Goal: Information Seeking & Learning: Learn about a topic

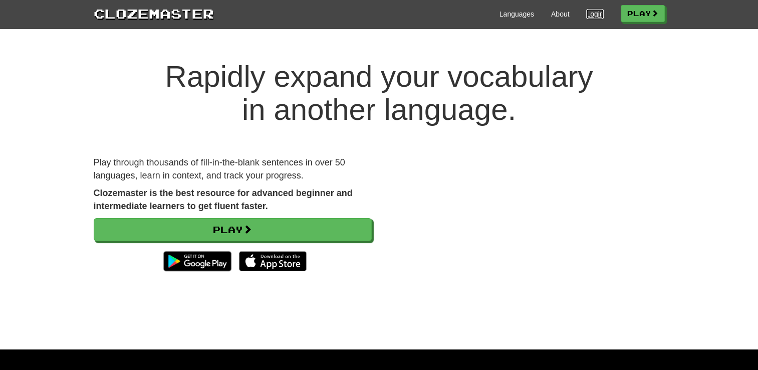
click at [587, 13] on link "Login" at bounding box center [595, 14] width 17 height 10
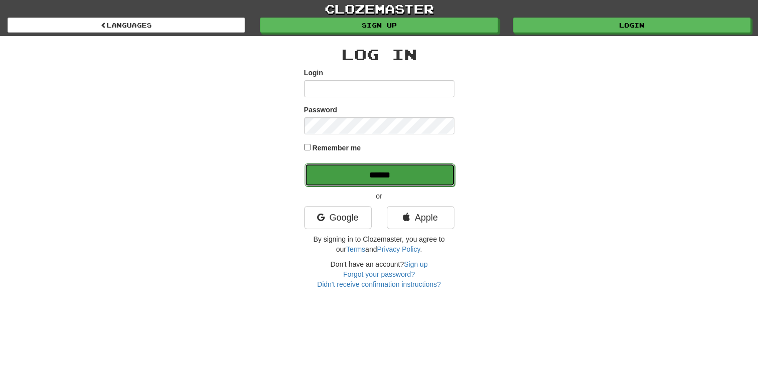
click at [395, 173] on input "******" at bounding box center [380, 174] width 150 height 23
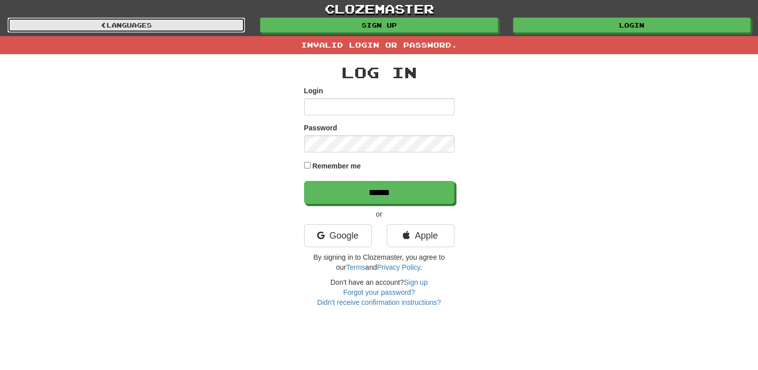
click at [155, 18] on link "Languages" at bounding box center [127, 25] width 238 height 15
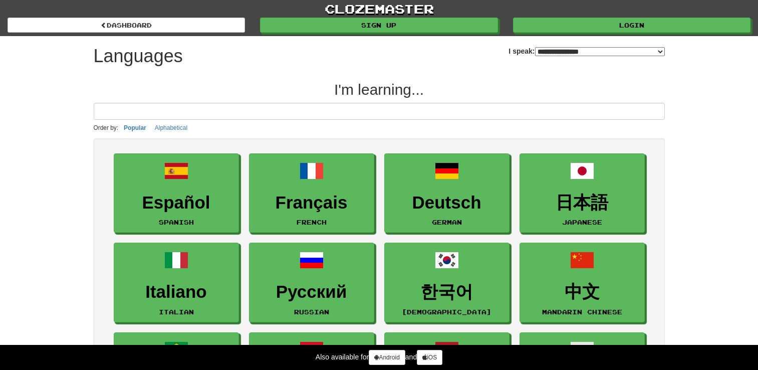
select select "*******"
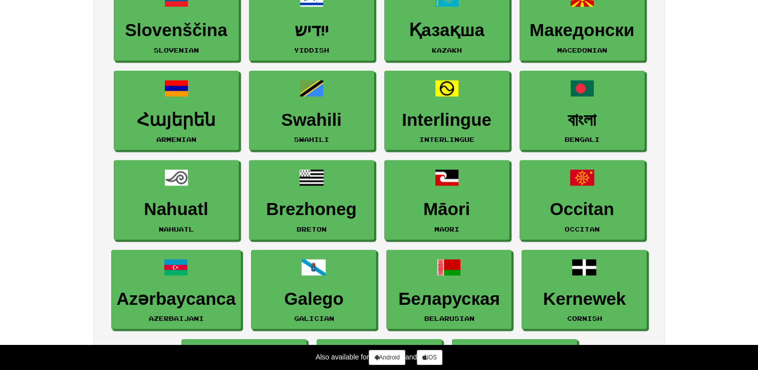
scroll to position [1335, 0]
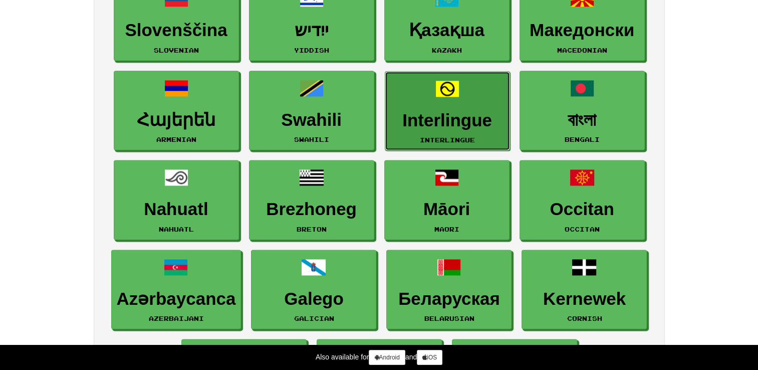
click at [445, 115] on h3 "Interlingue" at bounding box center [448, 121] width 114 height 20
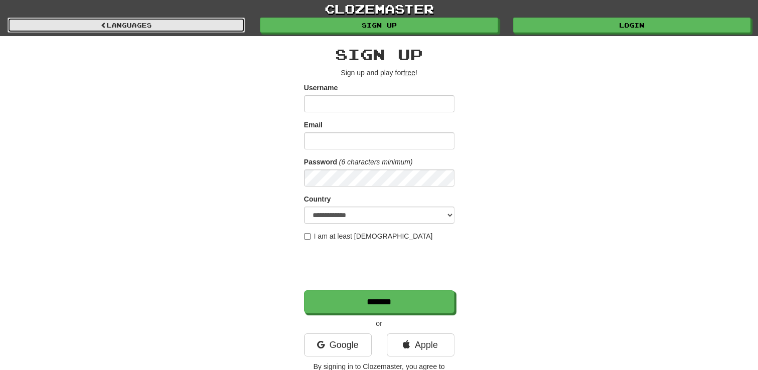
click at [53, 28] on link "Languages" at bounding box center [127, 25] width 238 height 15
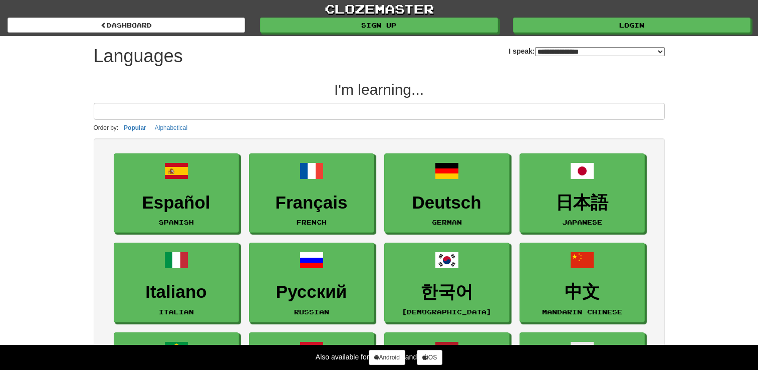
select select "*******"
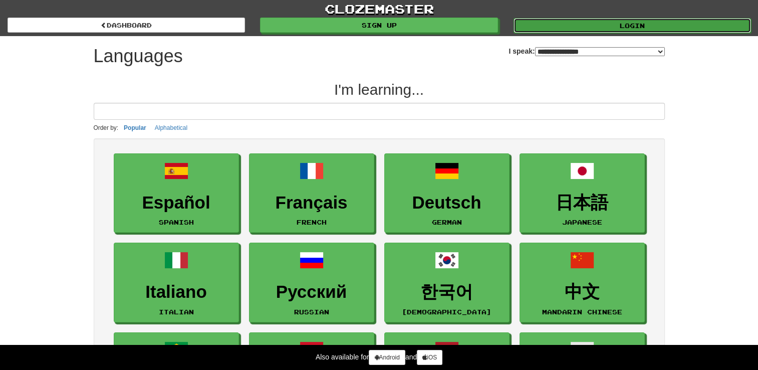
click at [600, 25] on link "Login" at bounding box center [633, 25] width 238 height 15
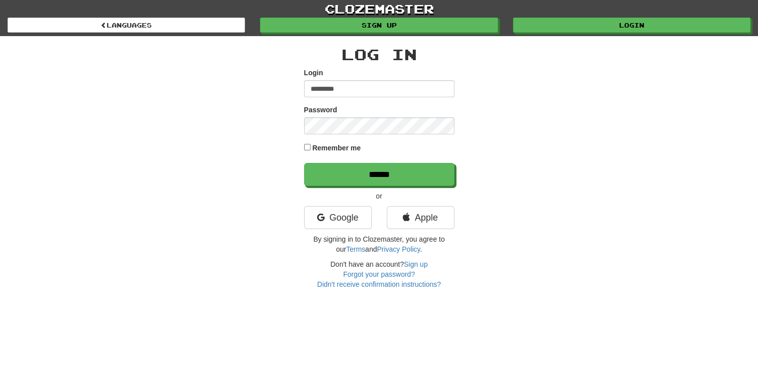
type input "*********"
click at [304, 163] on input "******" at bounding box center [379, 174] width 150 height 23
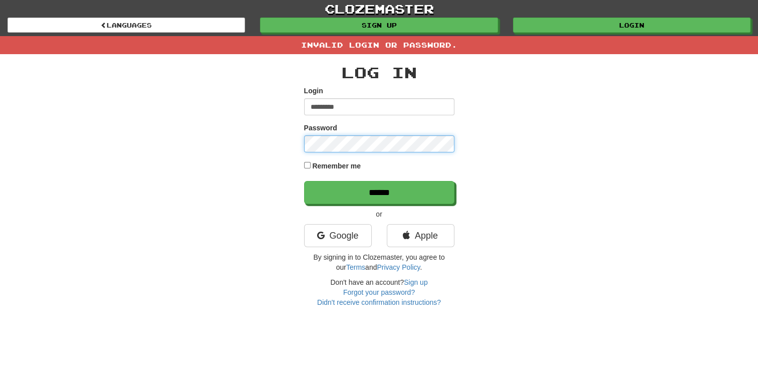
click at [304, 181] on input "******" at bounding box center [379, 192] width 150 height 23
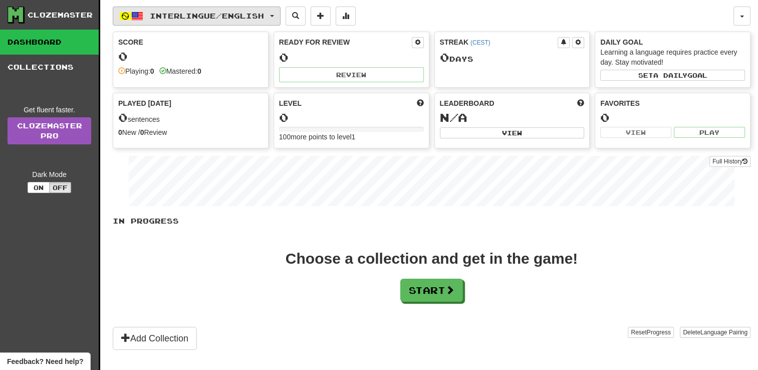
click at [278, 19] on button "Interlingue / English" at bounding box center [197, 16] width 168 height 19
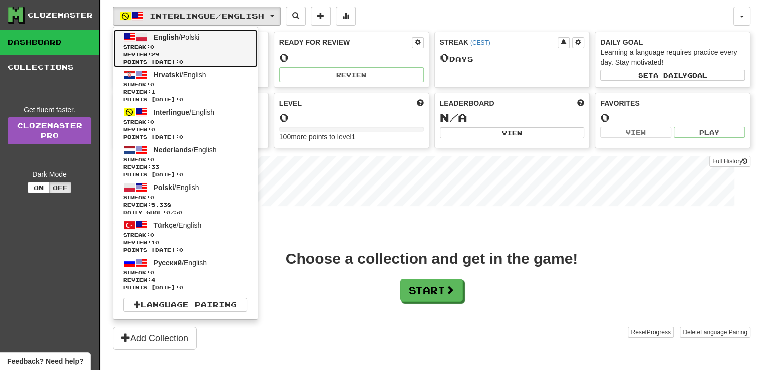
click at [199, 47] on span "Streak: 0" at bounding box center [185, 47] width 124 height 8
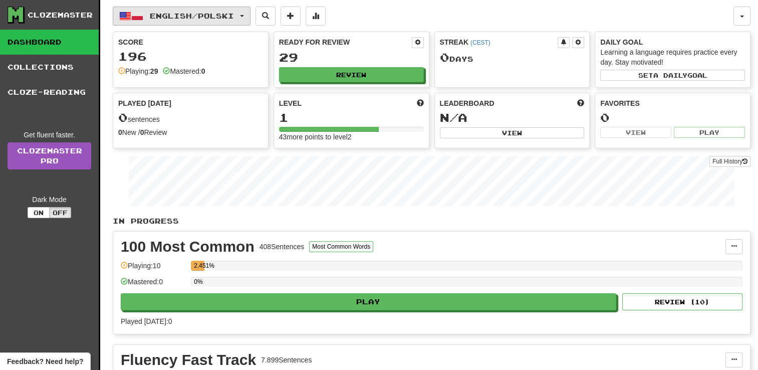
click at [250, 17] on button "English / Polski" at bounding box center [182, 16] width 138 height 19
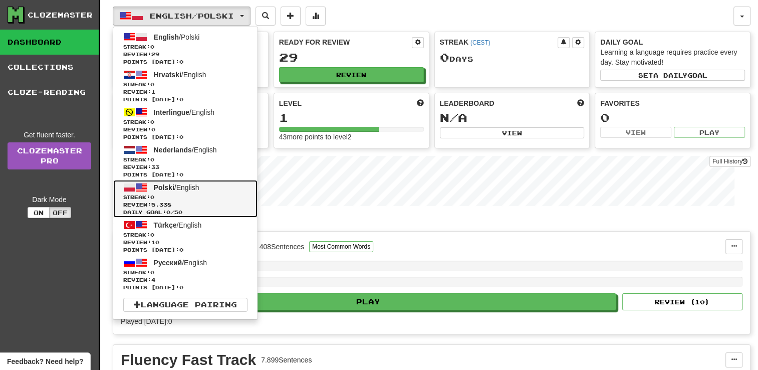
click at [185, 192] on link "Polski / English Streak: 0 Review: 5.338 Daily Goal: 0 / 50" at bounding box center [185, 199] width 144 height 38
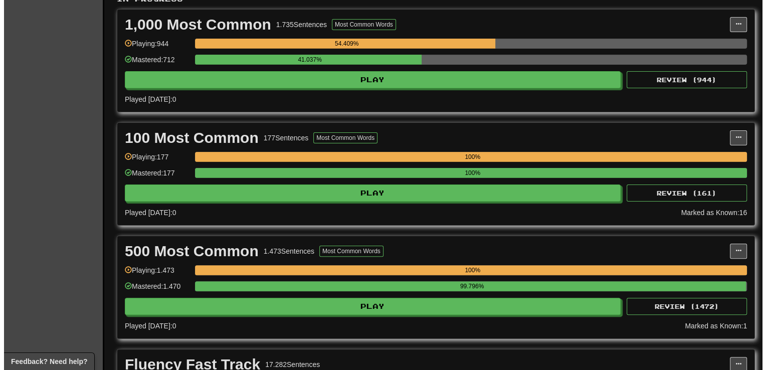
scroll to position [223, 0]
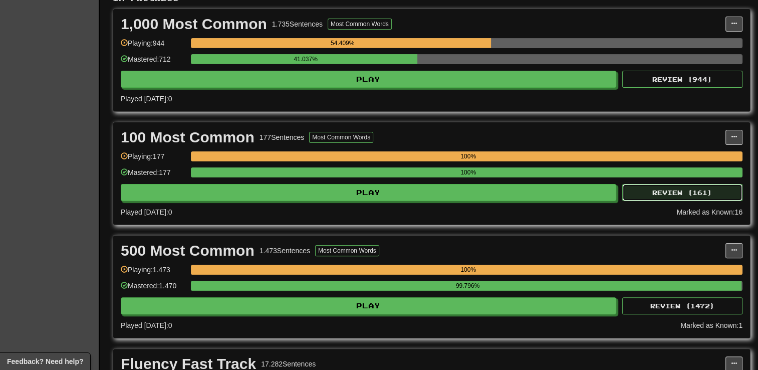
click at [674, 189] on button "Review ( 161 )" at bounding box center [683, 192] width 120 height 17
select select "**"
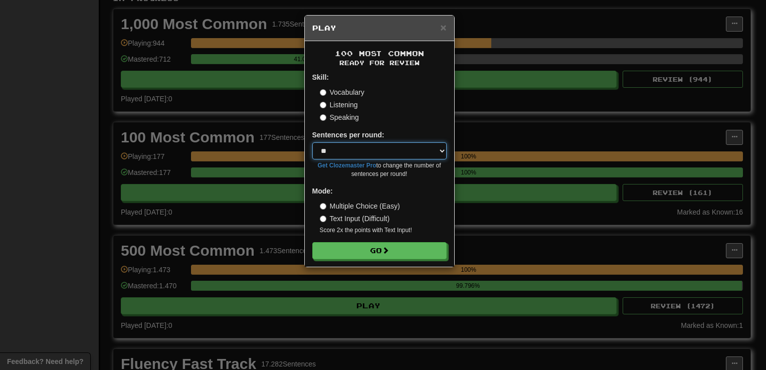
click at [441, 153] on select "* ** ** ** ** ** *** ********" at bounding box center [379, 150] width 134 height 17
click at [312, 142] on select "* ** ** ** ** ** *** ********" at bounding box center [379, 150] width 134 height 17
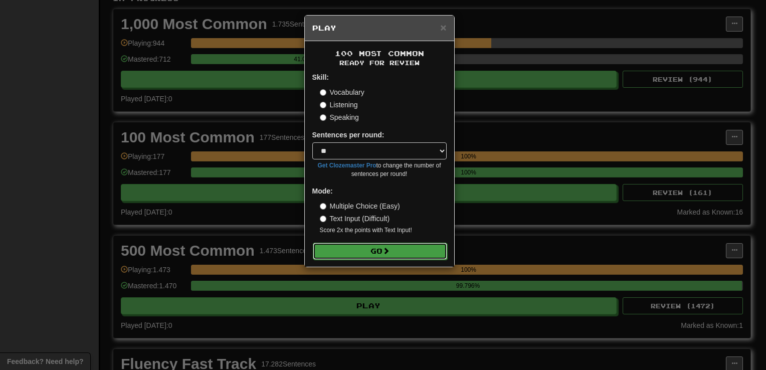
click at [370, 254] on button "Go" at bounding box center [380, 251] width 134 height 17
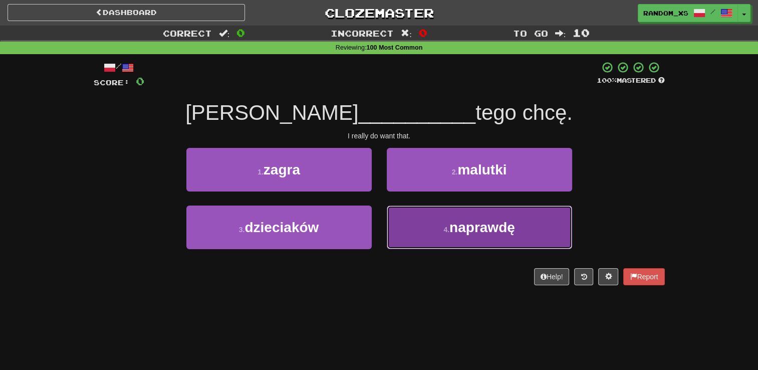
click at [416, 234] on button "4 . naprawdę" at bounding box center [479, 228] width 185 height 44
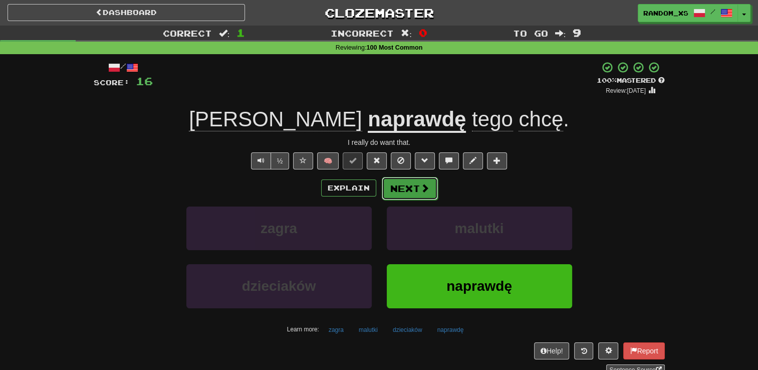
click at [414, 195] on button "Next" at bounding box center [410, 188] width 56 height 23
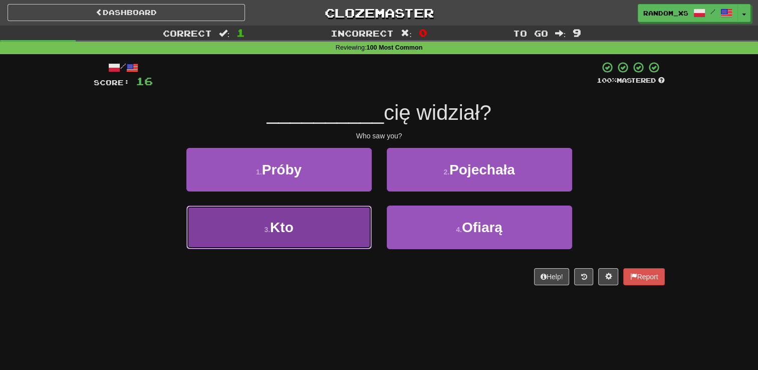
click at [337, 243] on button "3 . Kto" at bounding box center [278, 228] width 185 height 44
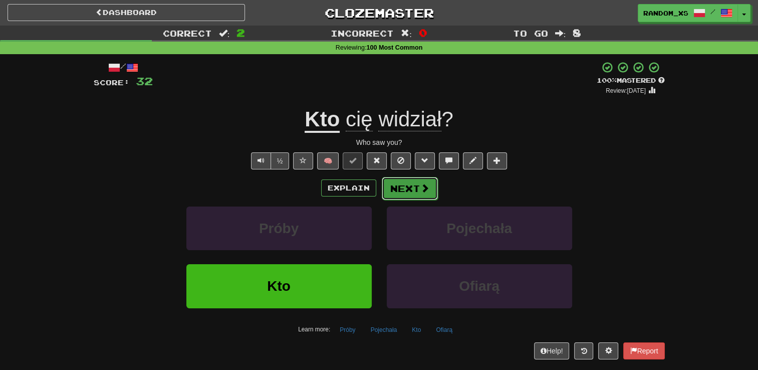
click at [413, 189] on button "Next" at bounding box center [410, 188] width 56 height 23
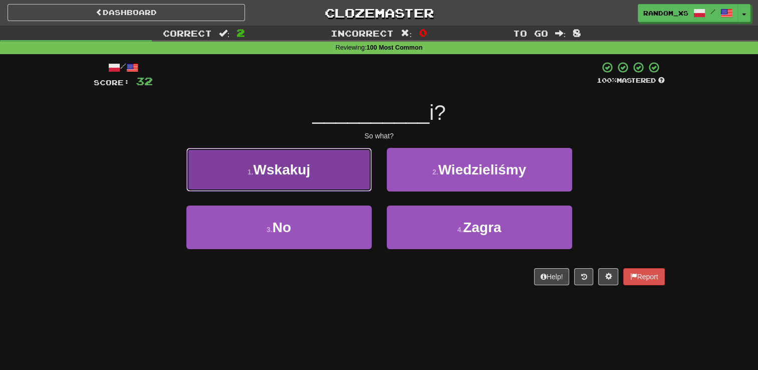
click at [327, 162] on button "1 . Wskakuj" at bounding box center [278, 170] width 185 height 44
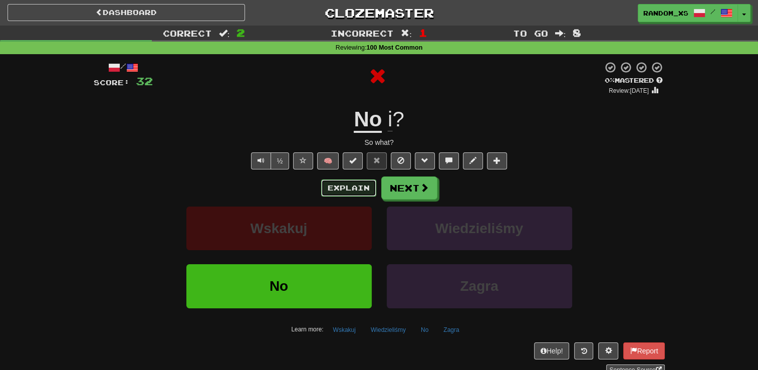
click at [364, 193] on button "Explain" at bounding box center [348, 187] width 55 height 17
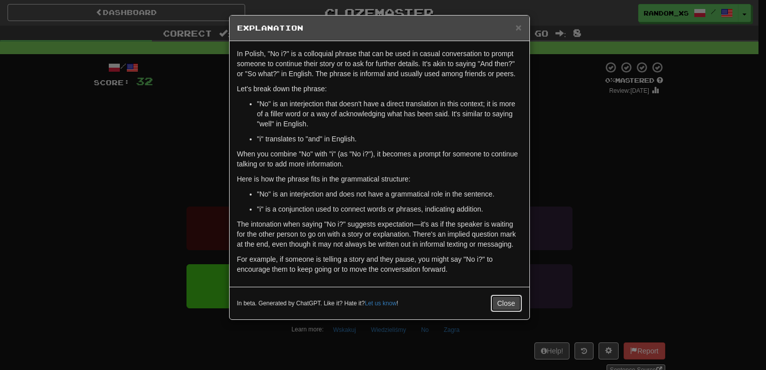
click at [507, 302] on button "Close" at bounding box center [506, 303] width 31 height 17
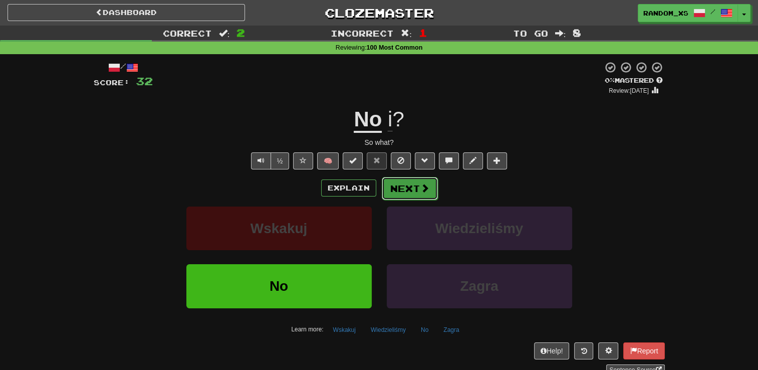
click at [416, 185] on button "Next" at bounding box center [410, 188] width 56 height 23
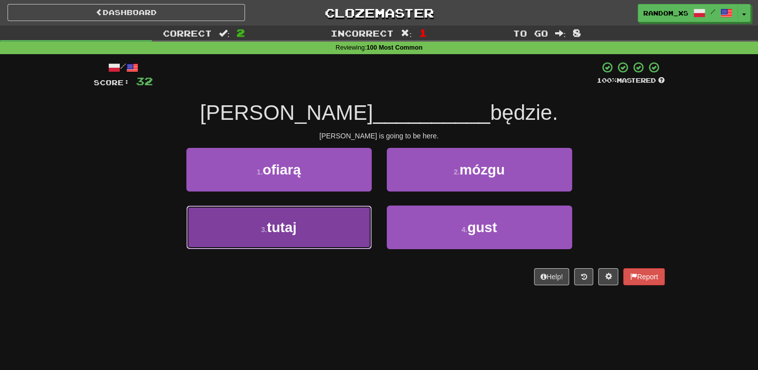
click at [331, 235] on button "3 . tutaj" at bounding box center [278, 228] width 185 height 44
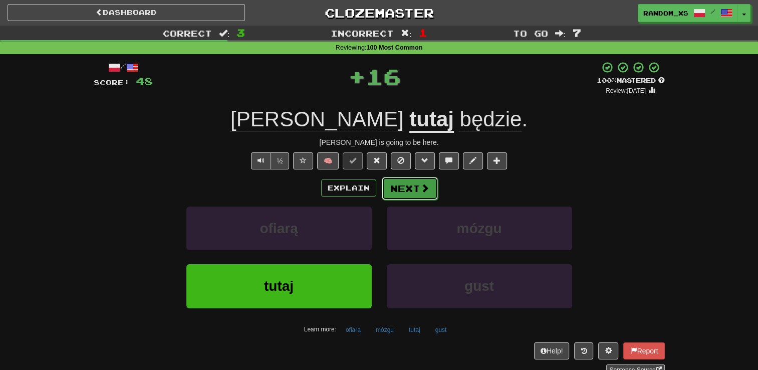
click at [416, 187] on button "Next" at bounding box center [410, 188] width 56 height 23
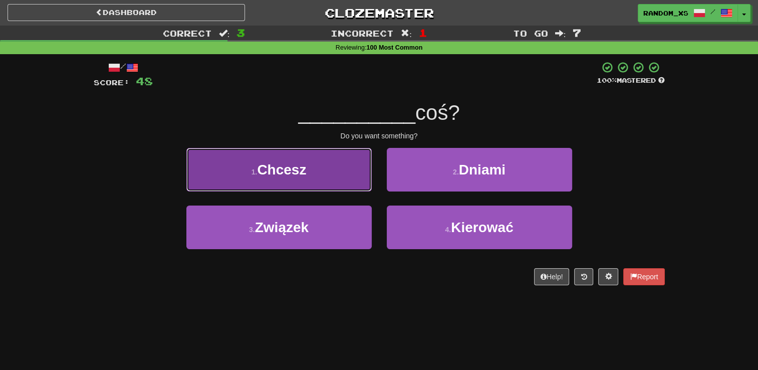
click at [323, 180] on button "1 . Chcesz" at bounding box center [278, 170] width 185 height 44
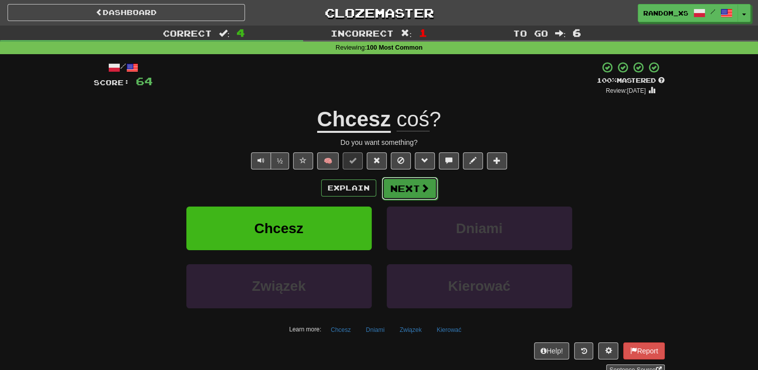
click at [412, 186] on button "Next" at bounding box center [410, 188] width 56 height 23
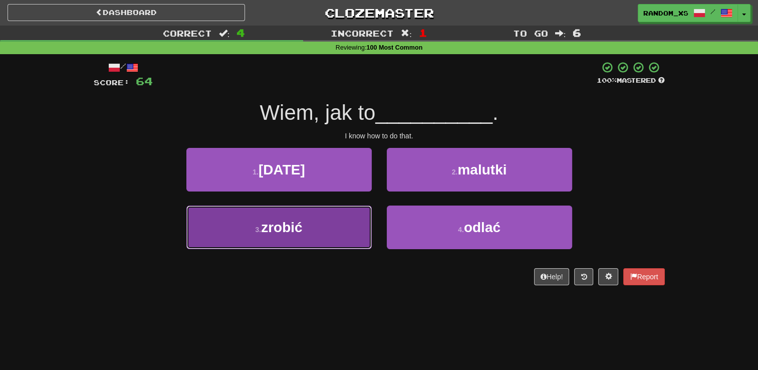
click at [346, 240] on button "3 . zrobić" at bounding box center [278, 228] width 185 height 44
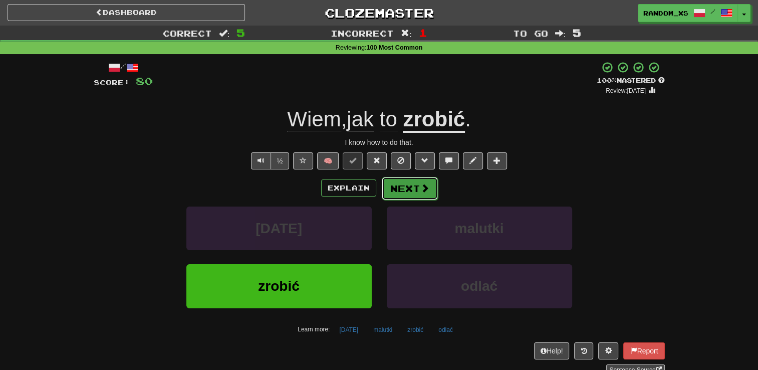
click at [417, 194] on button "Next" at bounding box center [410, 188] width 56 height 23
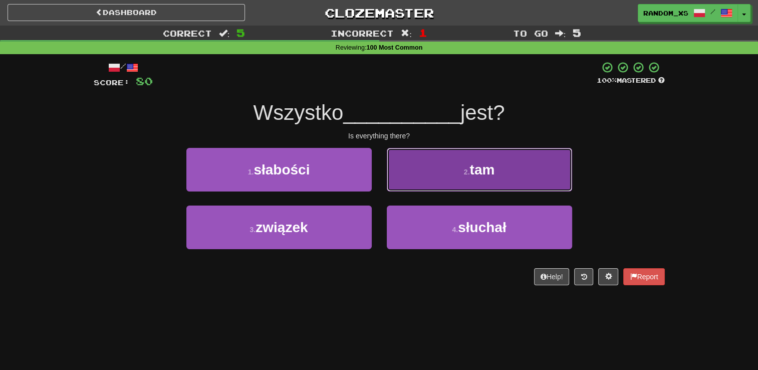
click at [439, 176] on button "2 . tam" at bounding box center [479, 170] width 185 height 44
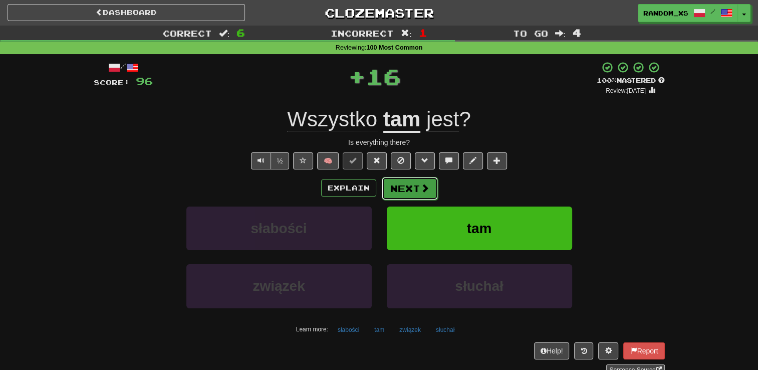
click at [412, 189] on button "Next" at bounding box center [410, 188] width 56 height 23
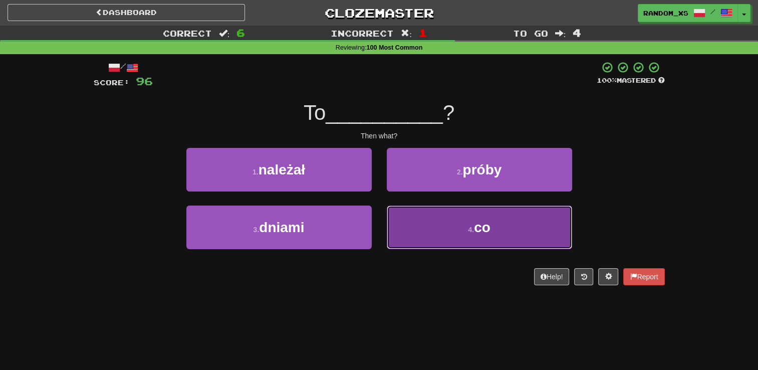
click at [431, 230] on button "4 . co" at bounding box center [479, 228] width 185 height 44
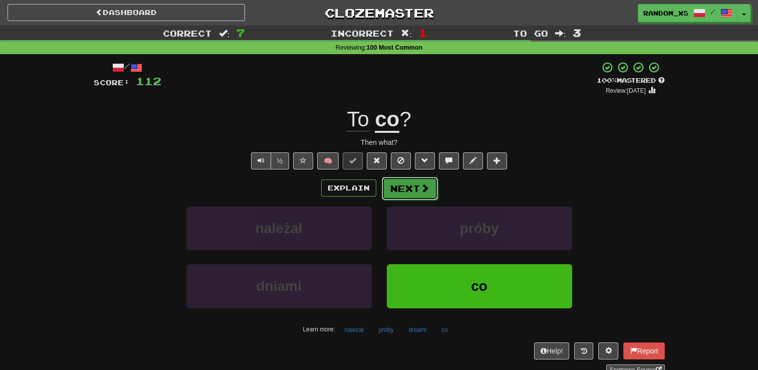
click at [415, 192] on button "Next" at bounding box center [410, 188] width 56 height 23
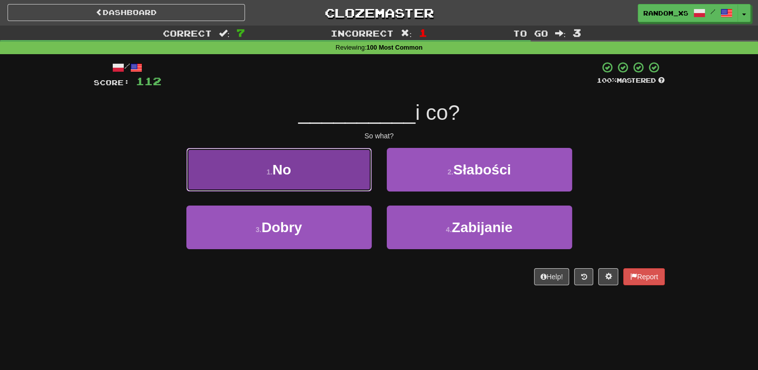
click at [339, 177] on button "1 . No" at bounding box center [278, 170] width 185 height 44
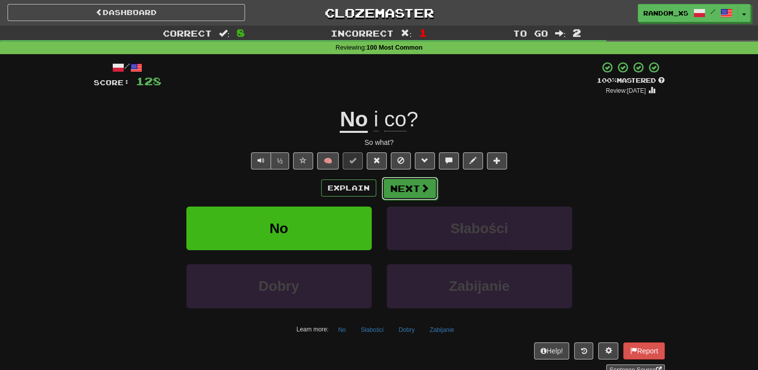
click at [416, 190] on button "Next" at bounding box center [410, 188] width 56 height 23
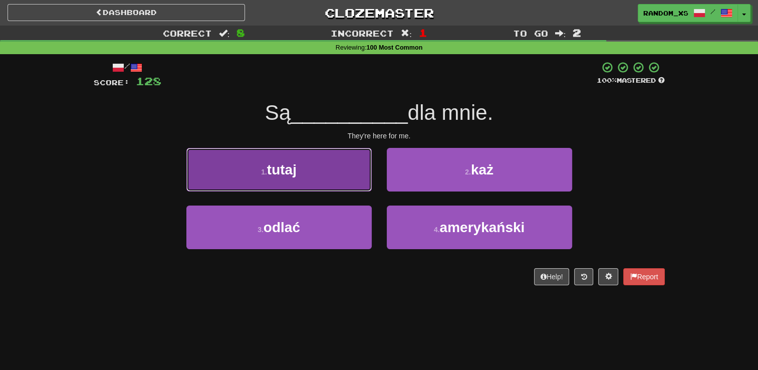
click at [336, 181] on button "1 . tutaj" at bounding box center [278, 170] width 185 height 44
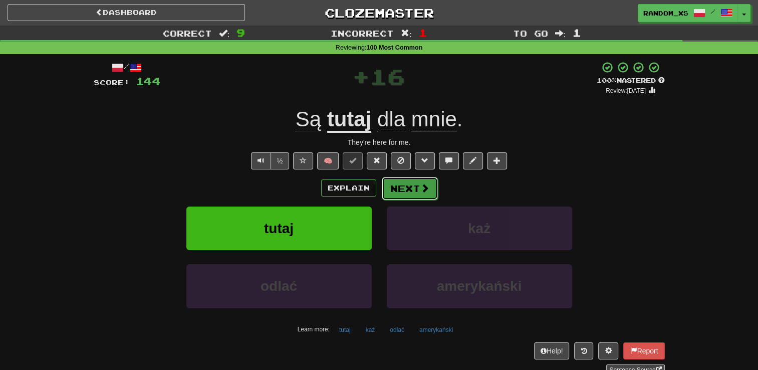
click at [424, 189] on span at bounding box center [425, 187] width 9 height 9
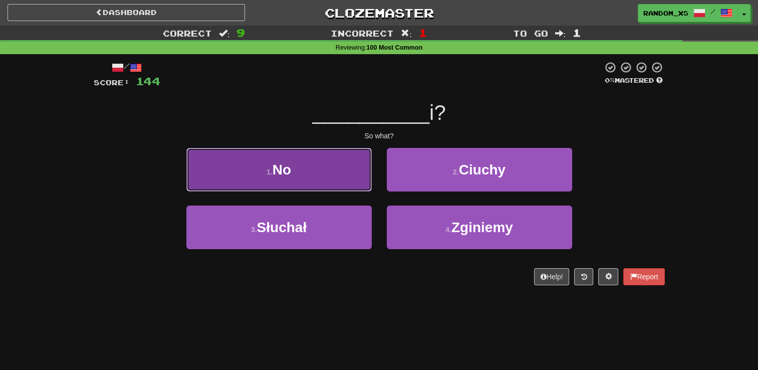
click at [352, 180] on button "1 . No" at bounding box center [278, 170] width 185 height 44
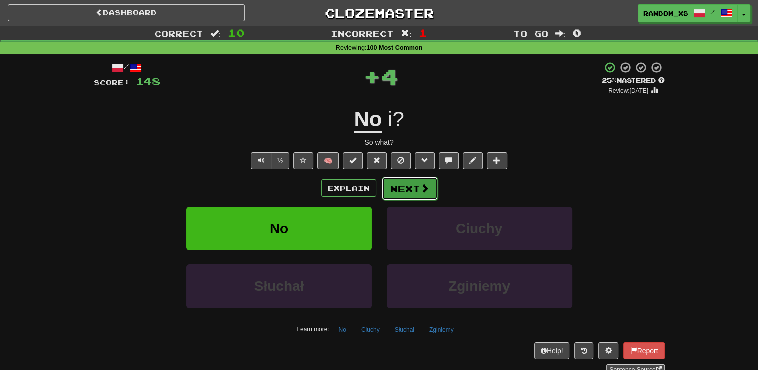
click at [410, 185] on button "Next" at bounding box center [410, 188] width 56 height 23
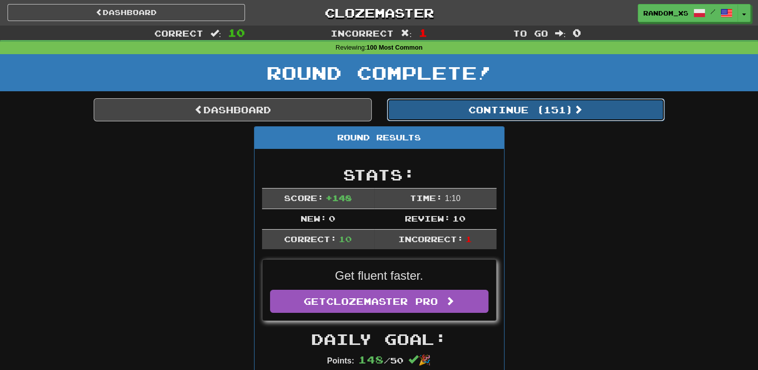
click at [523, 115] on button "Continue ( 151 )" at bounding box center [526, 109] width 278 height 23
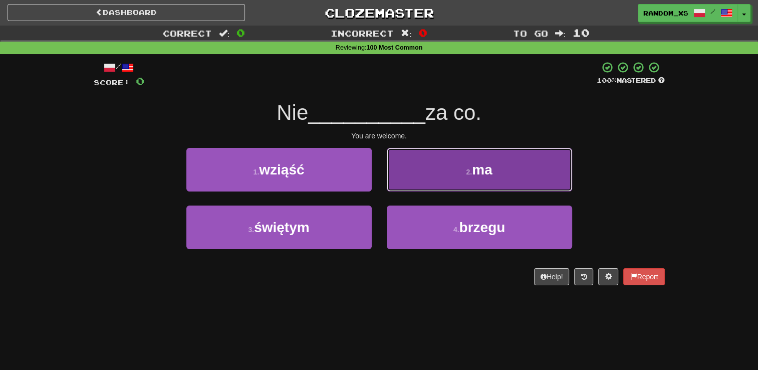
click at [411, 169] on button "2 . ma" at bounding box center [479, 170] width 185 height 44
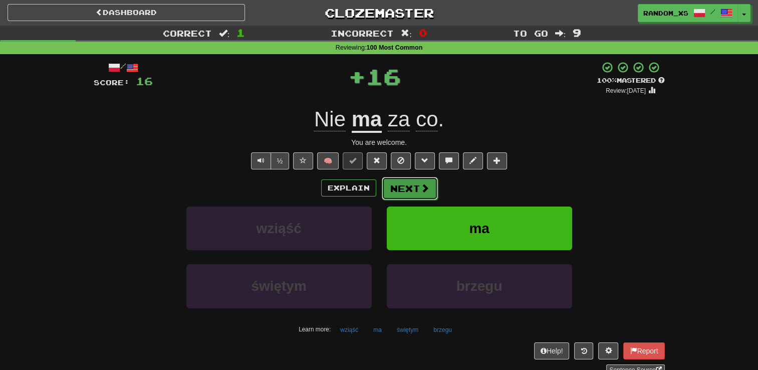
click at [408, 189] on button "Next" at bounding box center [410, 188] width 56 height 23
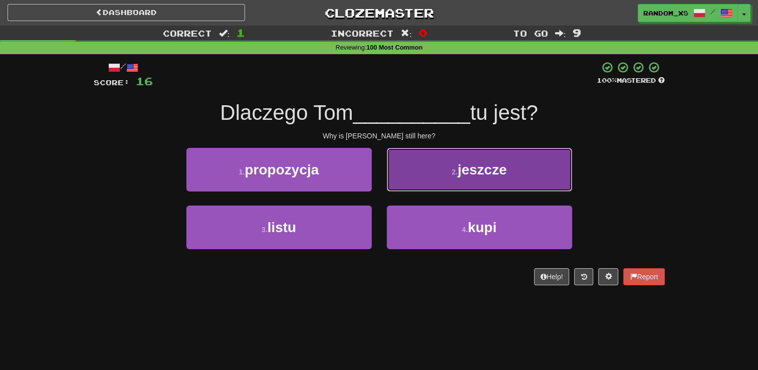
click at [415, 178] on button "2 . jeszcze" at bounding box center [479, 170] width 185 height 44
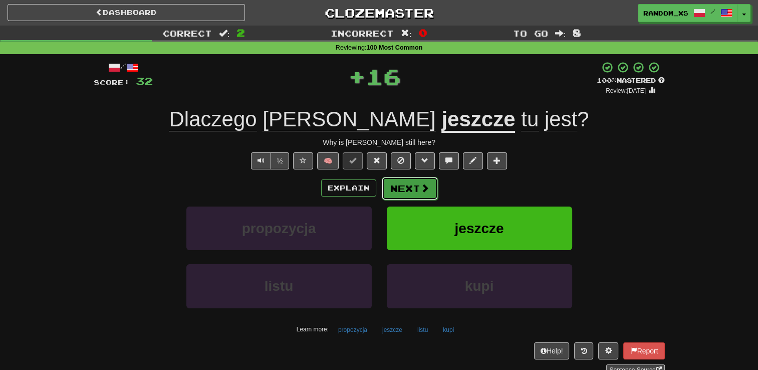
click at [399, 194] on button "Next" at bounding box center [410, 188] width 56 height 23
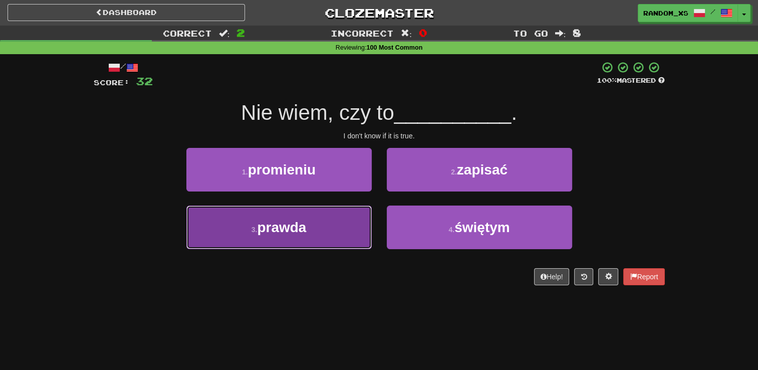
click at [337, 231] on button "3 . prawda" at bounding box center [278, 228] width 185 height 44
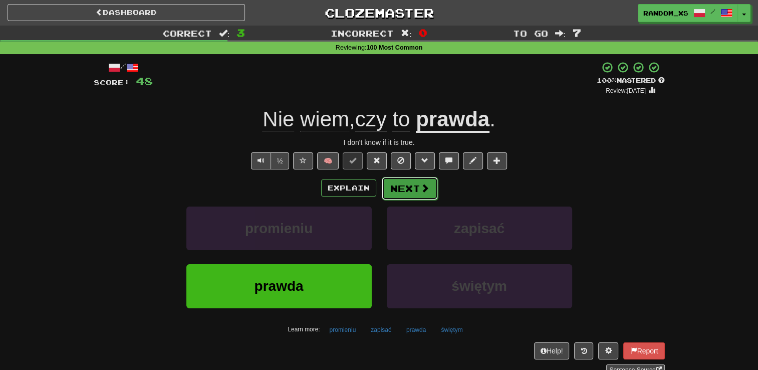
click at [411, 186] on button "Next" at bounding box center [410, 188] width 56 height 23
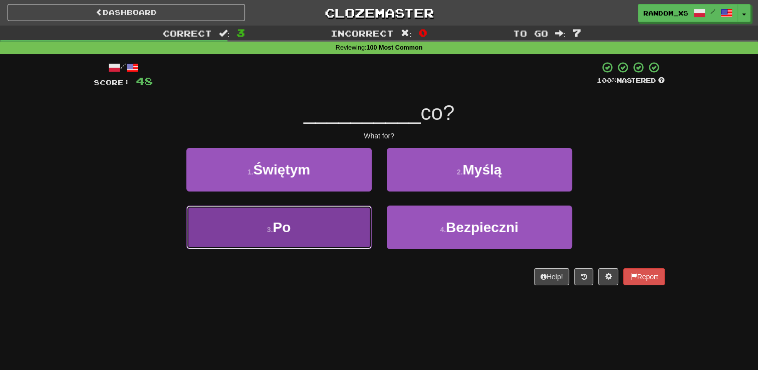
click at [335, 228] on button "3 . Po" at bounding box center [278, 228] width 185 height 44
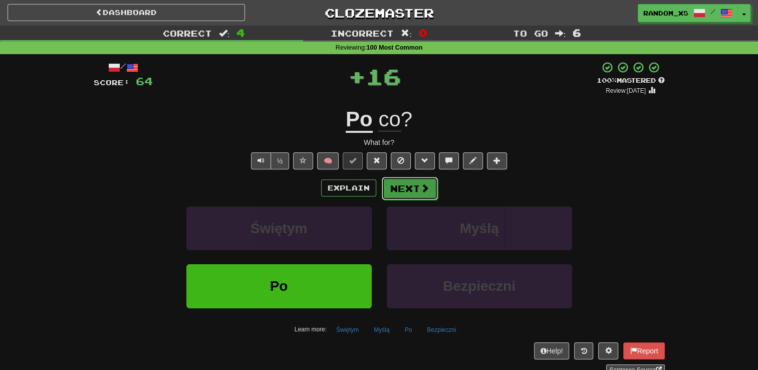
click at [407, 188] on button "Next" at bounding box center [410, 188] width 56 height 23
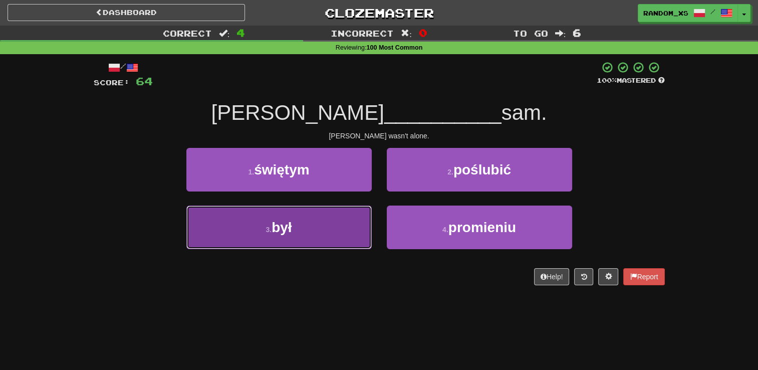
click at [338, 235] on button "3 . był" at bounding box center [278, 228] width 185 height 44
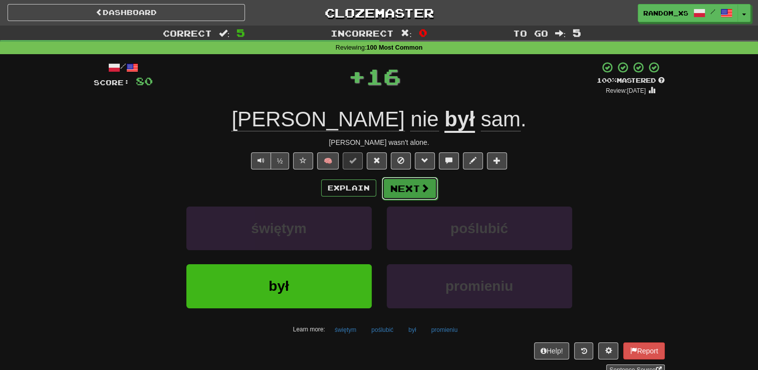
click at [411, 192] on button "Next" at bounding box center [410, 188] width 56 height 23
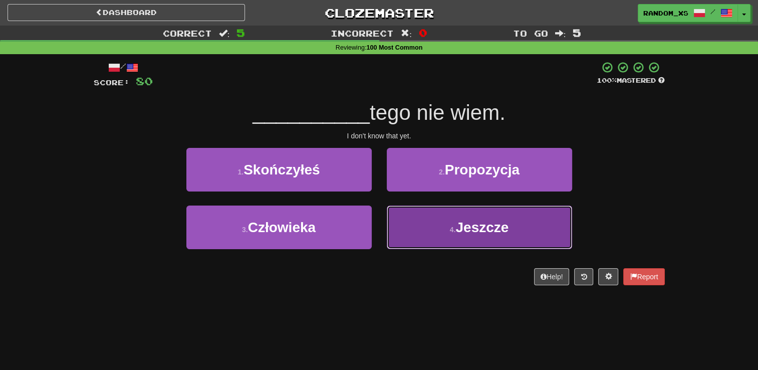
click at [419, 232] on button "4 . Jeszcze" at bounding box center [479, 228] width 185 height 44
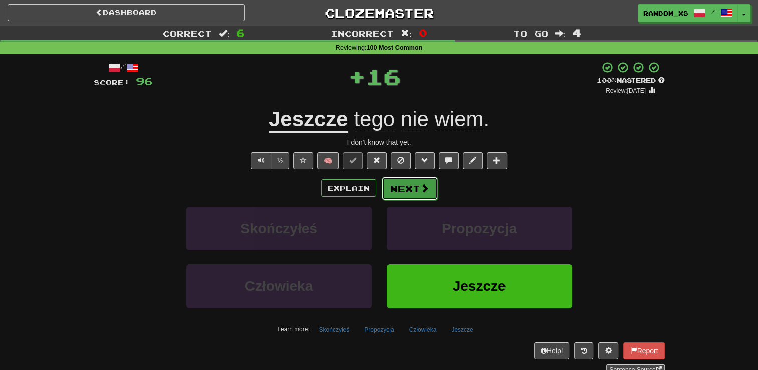
click at [401, 191] on button "Next" at bounding box center [410, 188] width 56 height 23
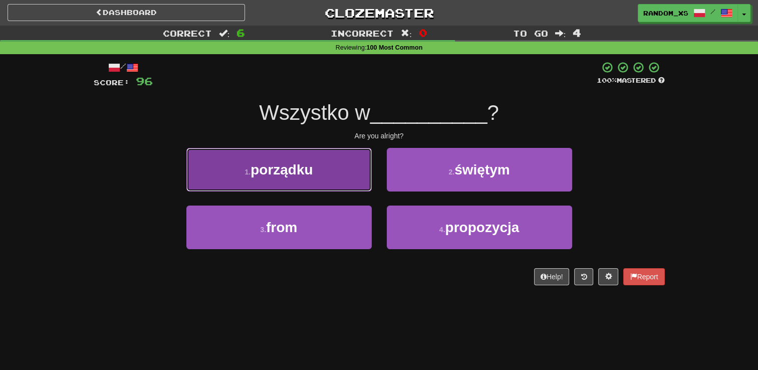
click at [341, 173] on button "1 . porządku" at bounding box center [278, 170] width 185 height 44
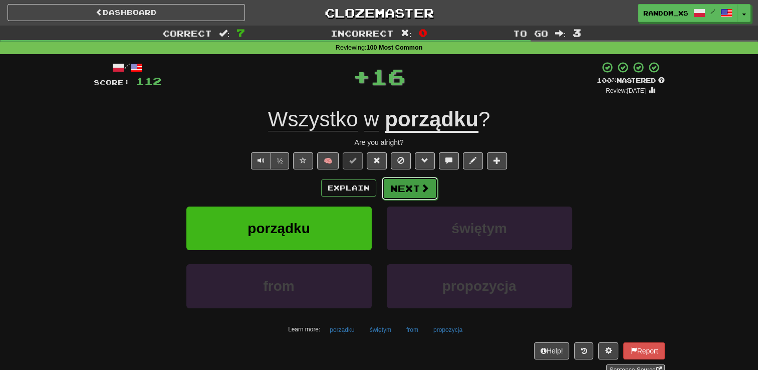
click at [401, 190] on button "Next" at bounding box center [410, 188] width 56 height 23
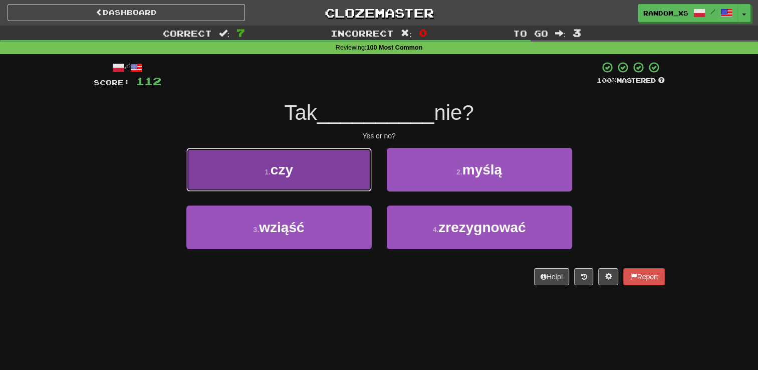
click at [352, 175] on button "1 . czy" at bounding box center [278, 170] width 185 height 44
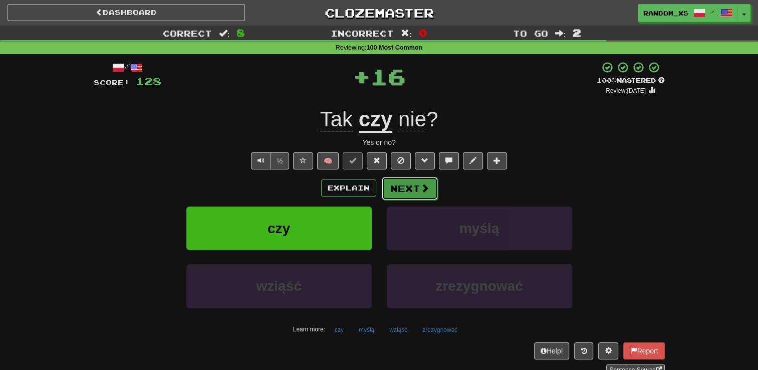
click at [405, 189] on button "Next" at bounding box center [410, 188] width 56 height 23
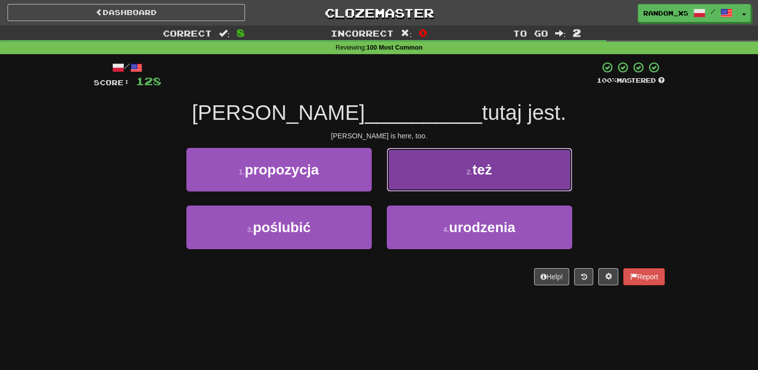
click at [415, 176] on button "2 . też" at bounding box center [479, 170] width 185 height 44
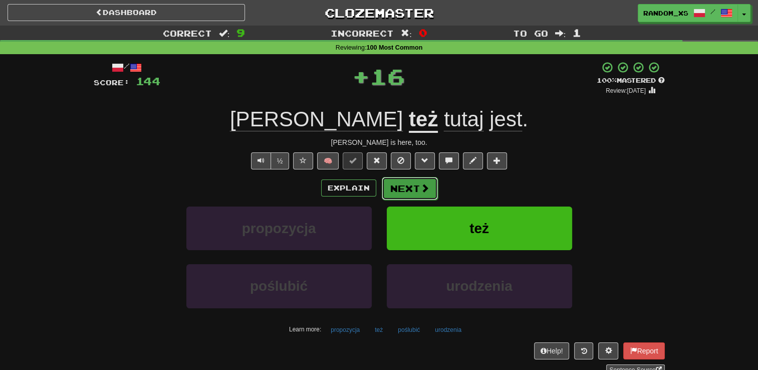
click at [403, 192] on button "Next" at bounding box center [410, 188] width 56 height 23
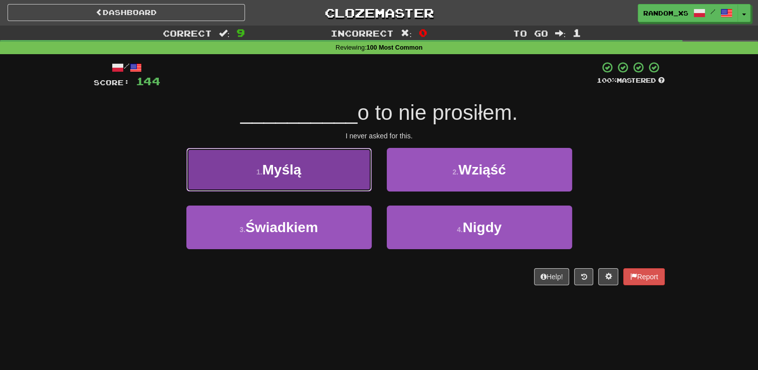
click at [353, 177] on button "1 . Myślą" at bounding box center [278, 170] width 185 height 44
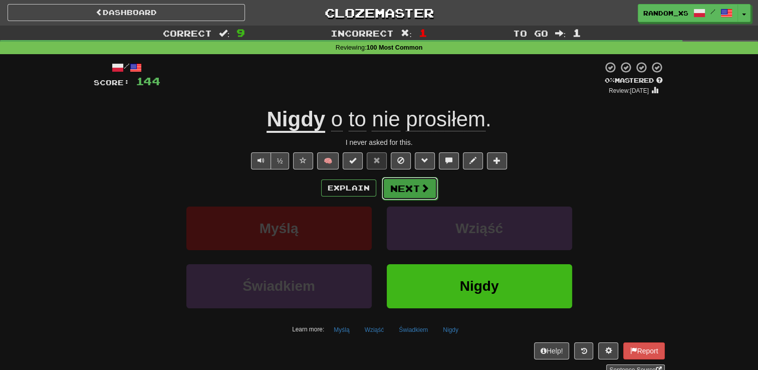
click at [416, 192] on button "Next" at bounding box center [410, 188] width 56 height 23
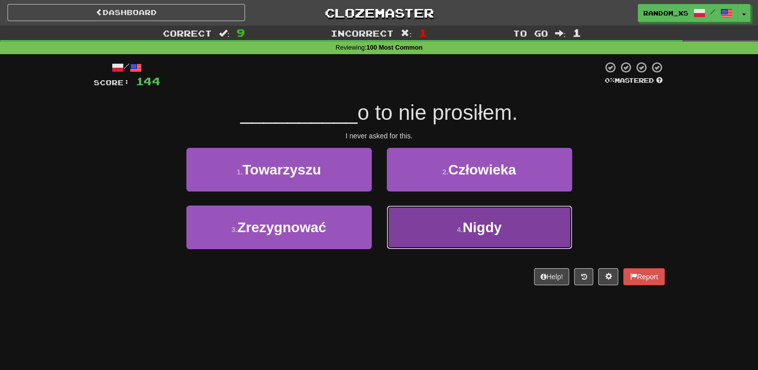
click at [415, 226] on button "4 . Nigdy" at bounding box center [479, 228] width 185 height 44
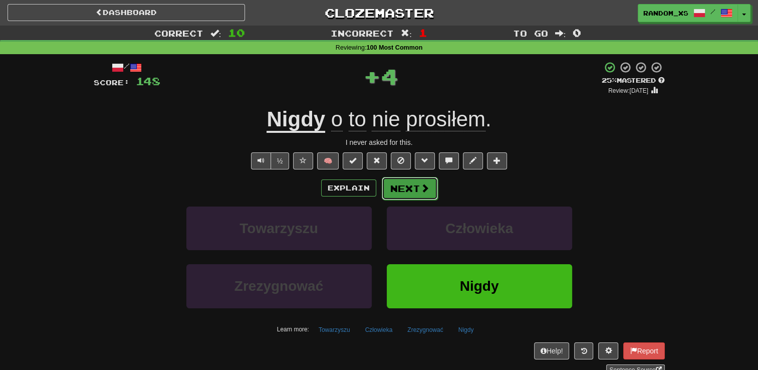
click at [408, 189] on button "Next" at bounding box center [410, 188] width 56 height 23
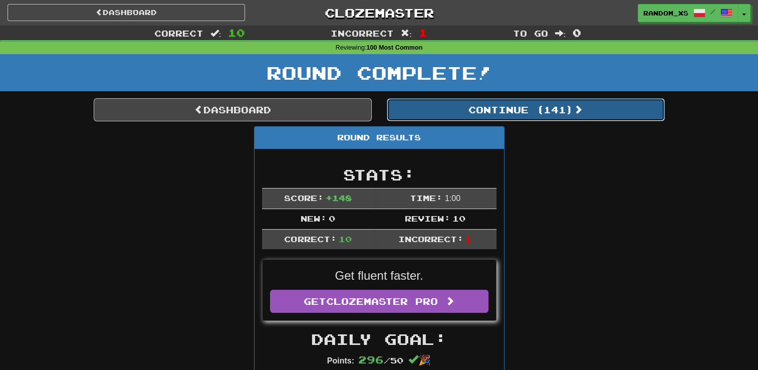
click at [522, 115] on button "Continue ( 141 )" at bounding box center [526, 109] width 278 height 23
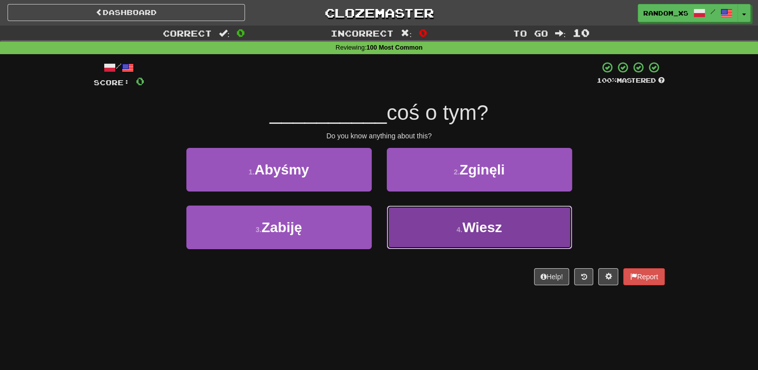
click at [443, 231] on button "4 . Wiesz" at bounding box center [479, 228] width 185 height 44
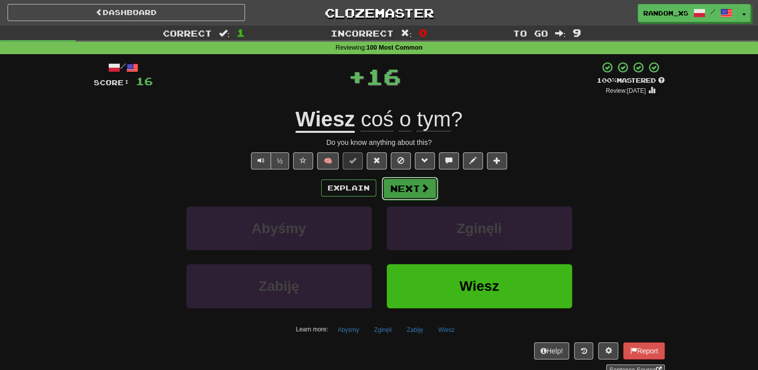
click at [413, 194] on button "Next" at bounding box center [410, 188] width 56 height 23
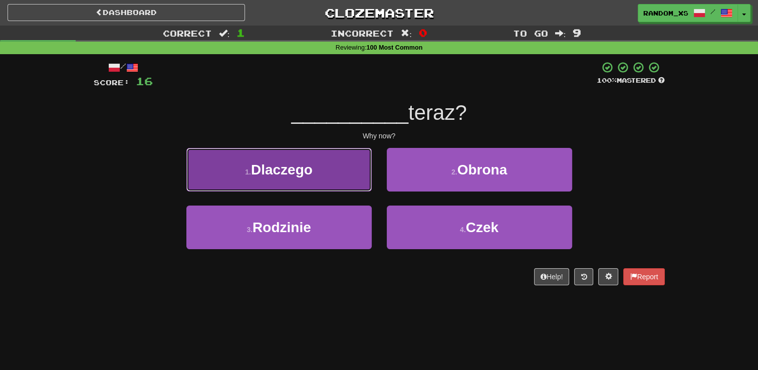
click at [333, 177] on button "1 . Dlaczego" at bounding box center [278, 170] width 185 height 44
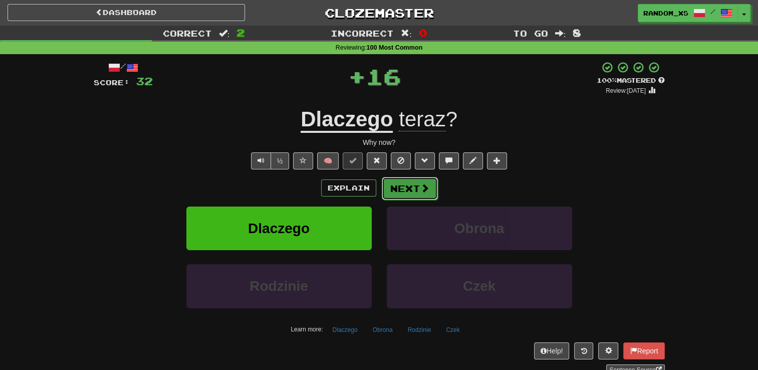
click at [399, 185] on button "Next" at bounding box center [410, 188] width 56 height 23
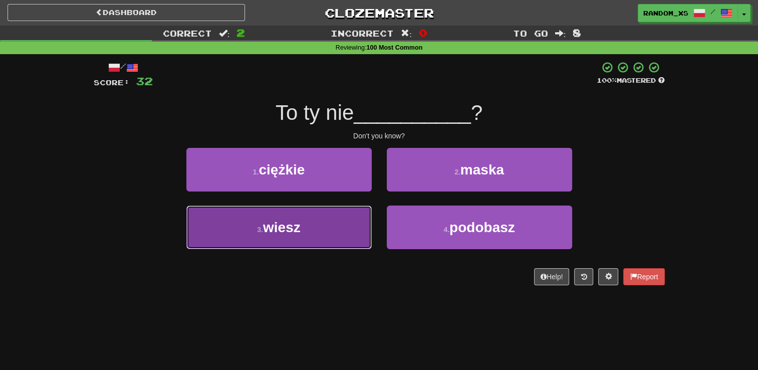
click at [347, 234] on button "3 . wiesz" at bounding box center [278, 228] width 185 height 44
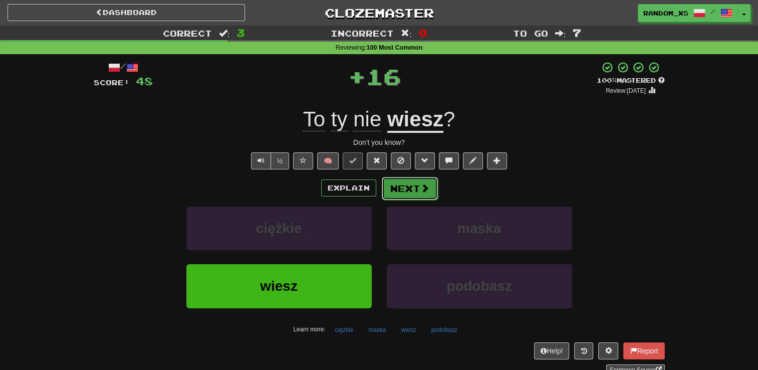
click at [401, 187] on button "Next" at bounding box center [410, 188] width 56 height 23
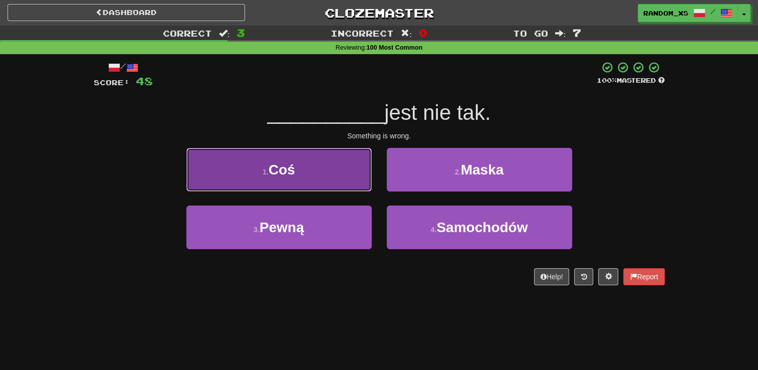
click at [339, 165] on button "1 . Coś" at bounding box center [278, 170] width 185 height 44
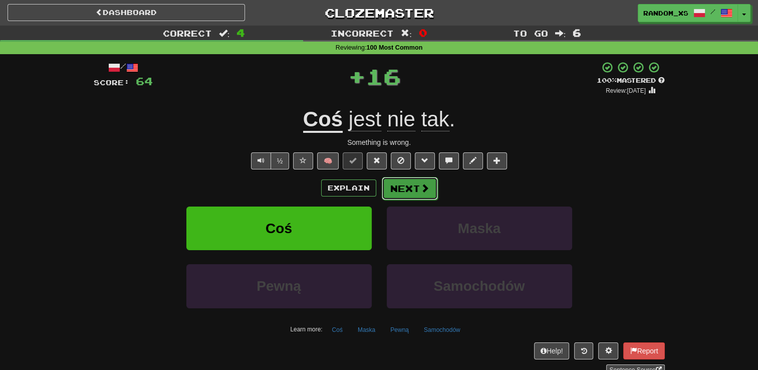
click at [403, 185] on button "Next" at bounding box center [410, 188] width 56 height 23
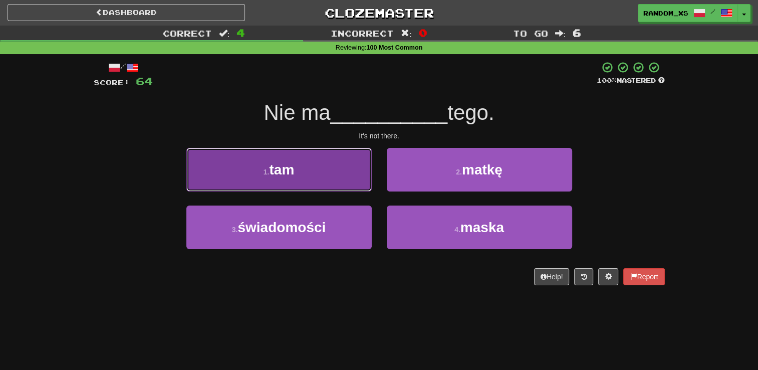
click at [351, 179] on button "1 . tam" at bounding box center [278, 170] width 185 height 44
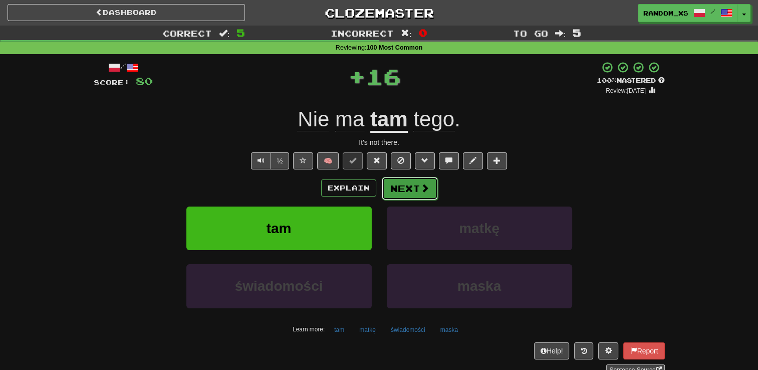
click at [401, 186] on button "Next" at bounding box center [410, 188] width 56 height 23
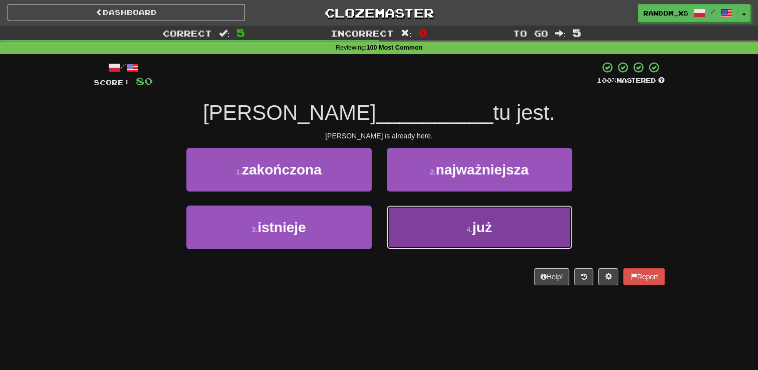
click at [417, 233] on button "4 . już" at bounding box center [479, 228] width 185 height 44
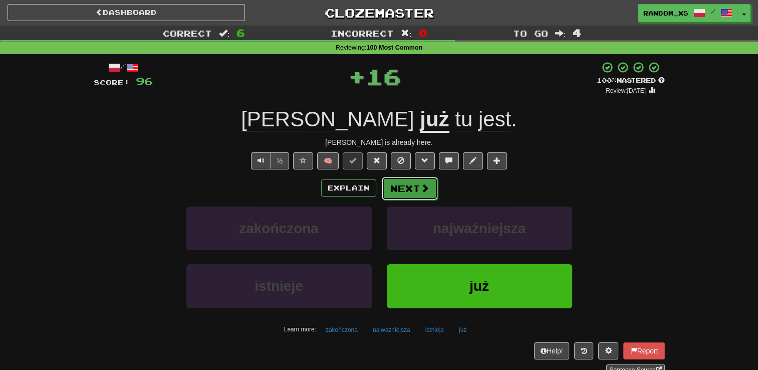
click at [396, 190] on button "Next" at bounding box center [410, 188] width 56 height 23
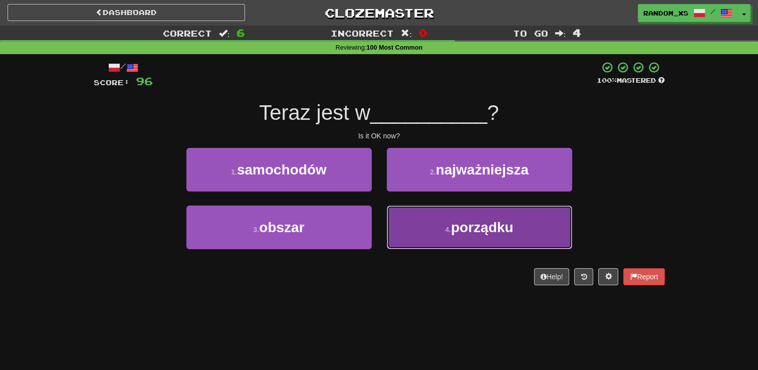
click at [407, 236] on button "4 . porządku" at bounding box center [479, 228] width 185 height 44
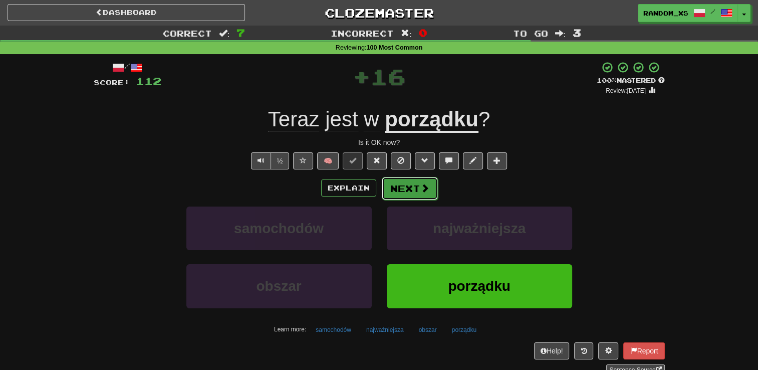
click at [401, 185] on button "Next" at bounding box center [410, 188] width 56 height 23
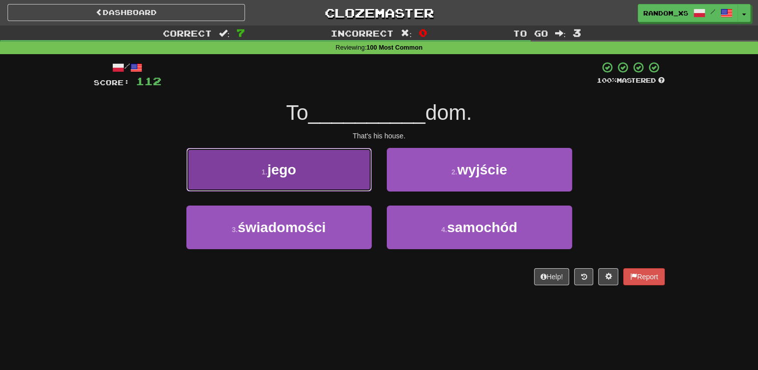
click at [329, 168] on button "1 . jego" at bounding box center [278, 170] width 185 height 44
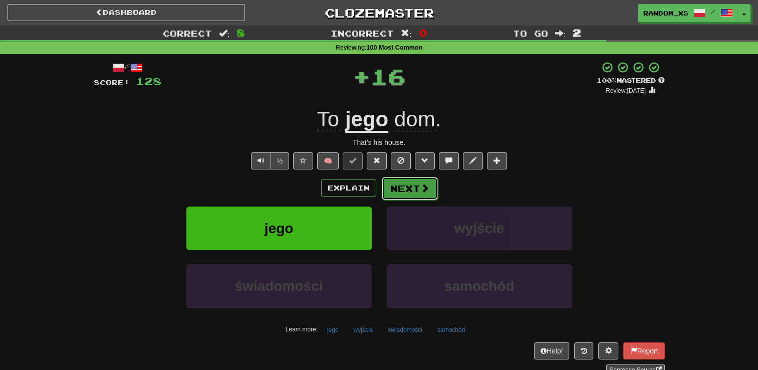
click at [397, 188] on button "Next" at bounding box center [410, 188] width 56 height 23
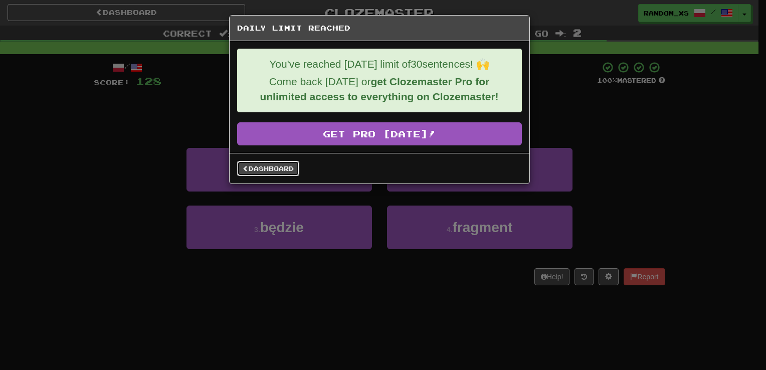
click at [284, 167] on link "Dashboard" at bounding box center [268, 168] width 62 height 15
